Goal: Find specific page/section: Find specific page/section

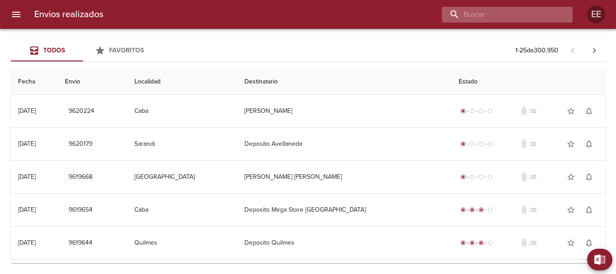
click at [530, 12] on input "buscar" at bounding box center [499, 15] width 115 height 16
paste input "X16357"
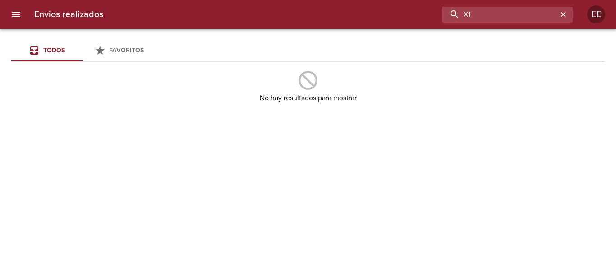
type input "X"
type input "[PERSON_NAME]"
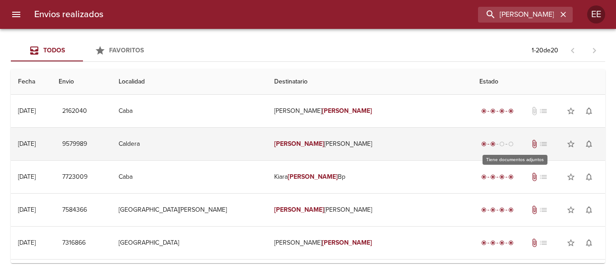
click at [529, 144] on span "attach_file" at bounding box center [533, 143] width 9 height 9
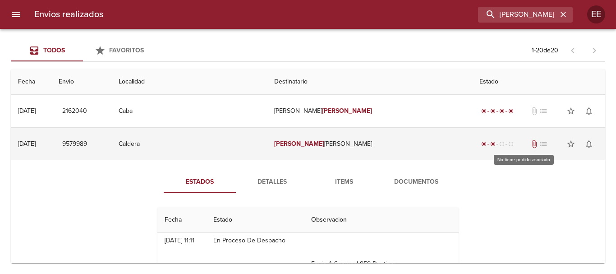
click at [538, 141] on span "list" at bounding box center [542, 143] width 9 height 9
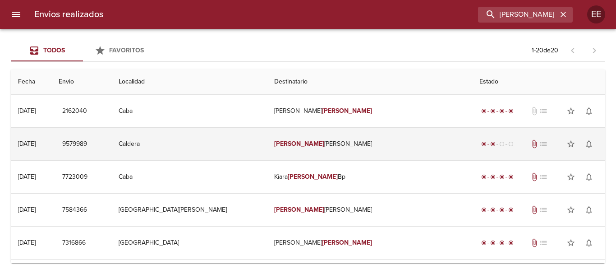
click at [305, 144] on em "[PERSON_NAME]" at bounding box center [299, 144] width 50 height 8
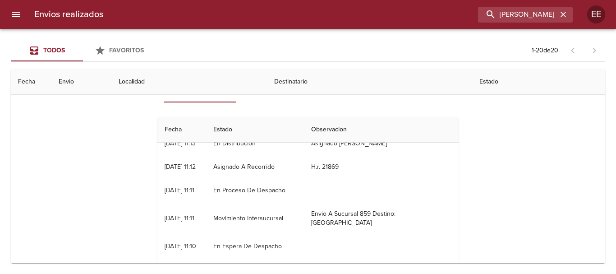
scroll to position [130, 0]
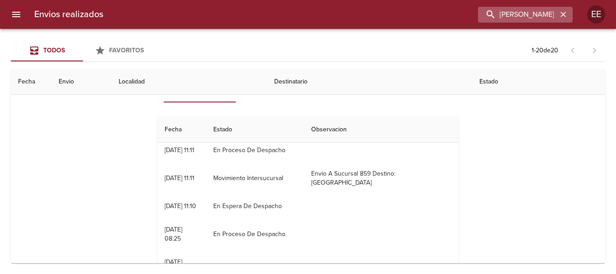
click at [565, 14] on icon "button" at bounding box center [562, 14] width 9 height 9
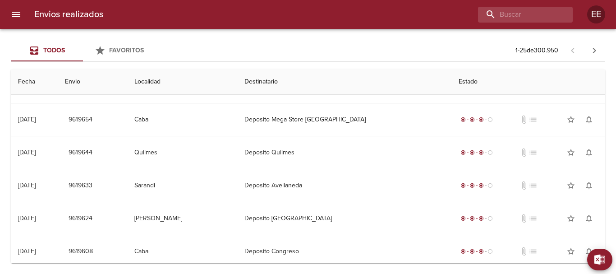
scroll to position [0, 0]
